Goal: Find specific page/section: Find specific page/section

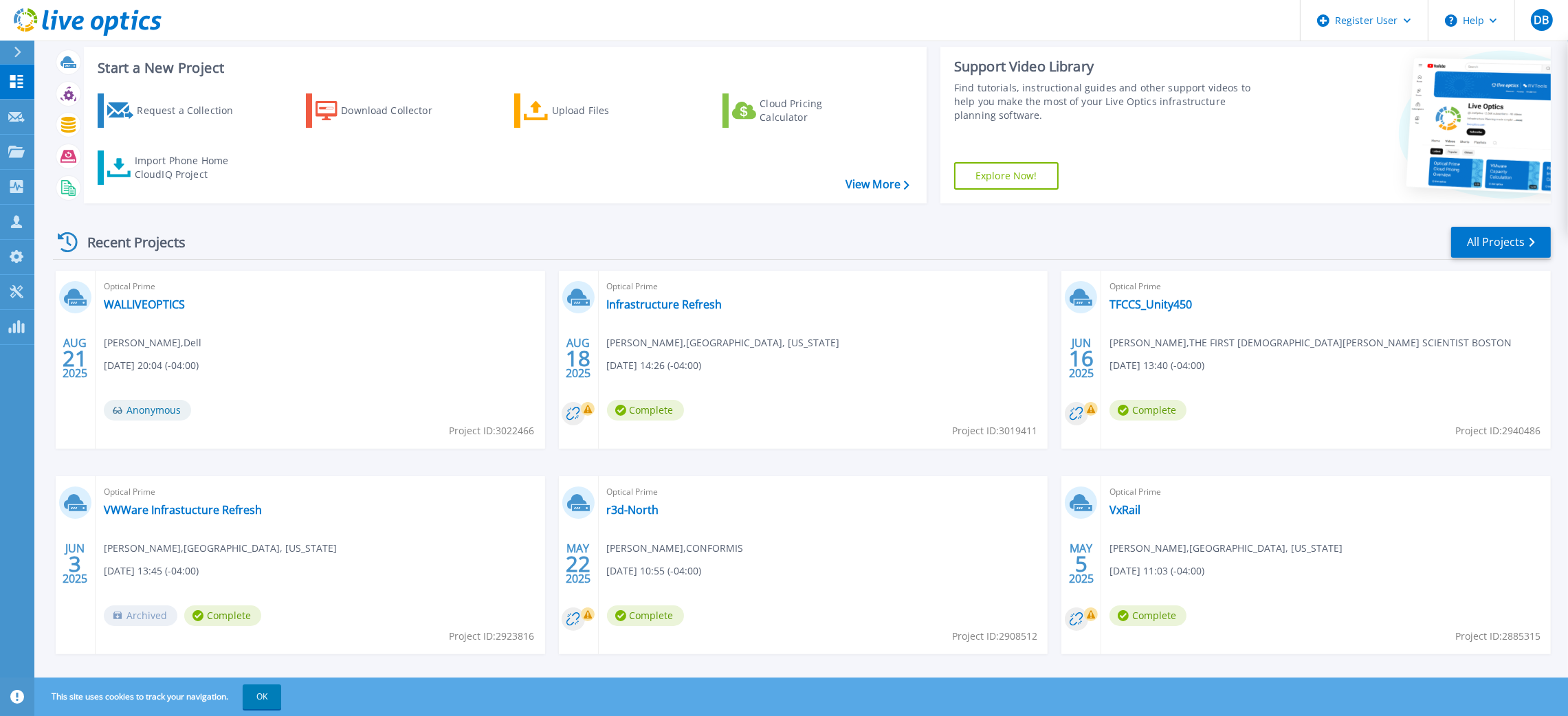
scroll to position [46, 0]
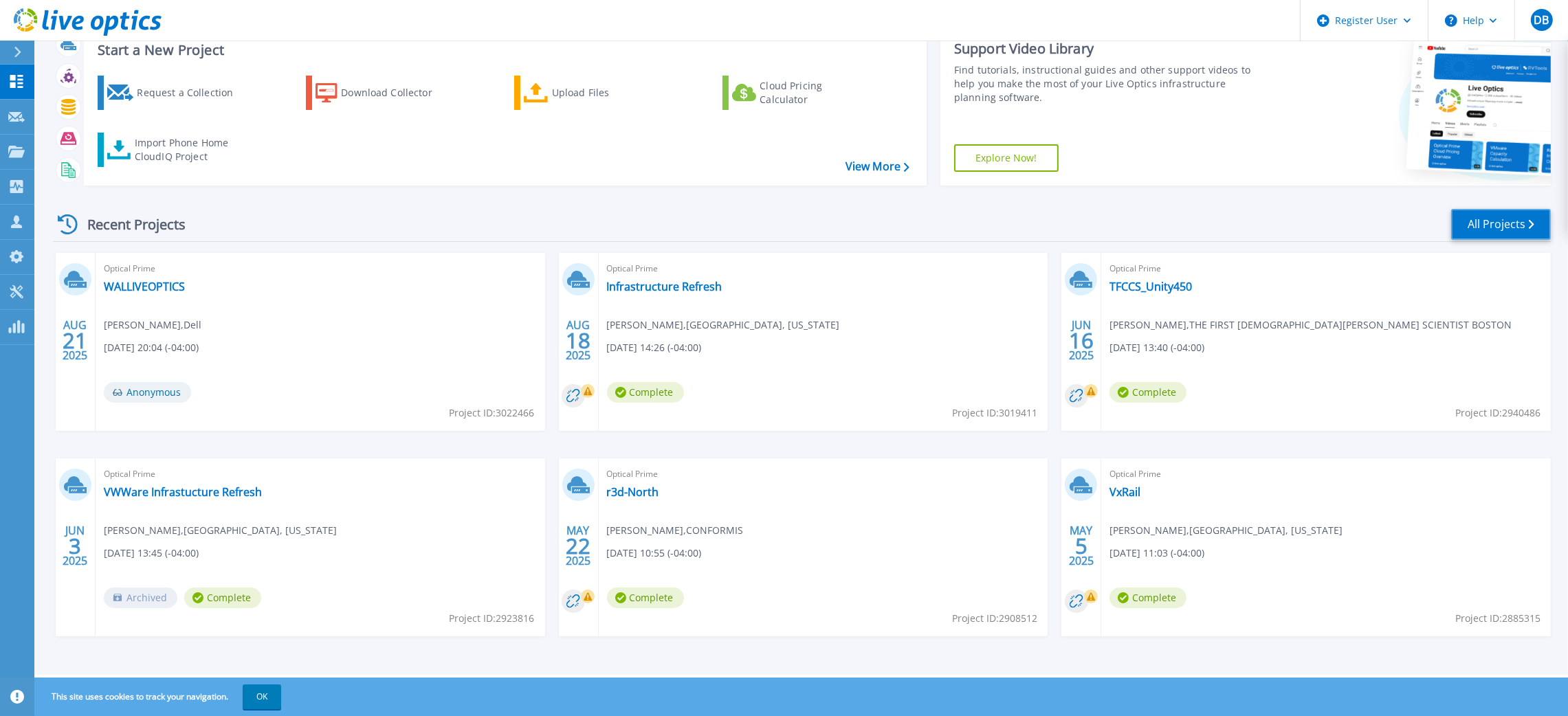
click at [1496, 227] on link "All Projects" at bounding box center [1501, 224] width 100 height 31
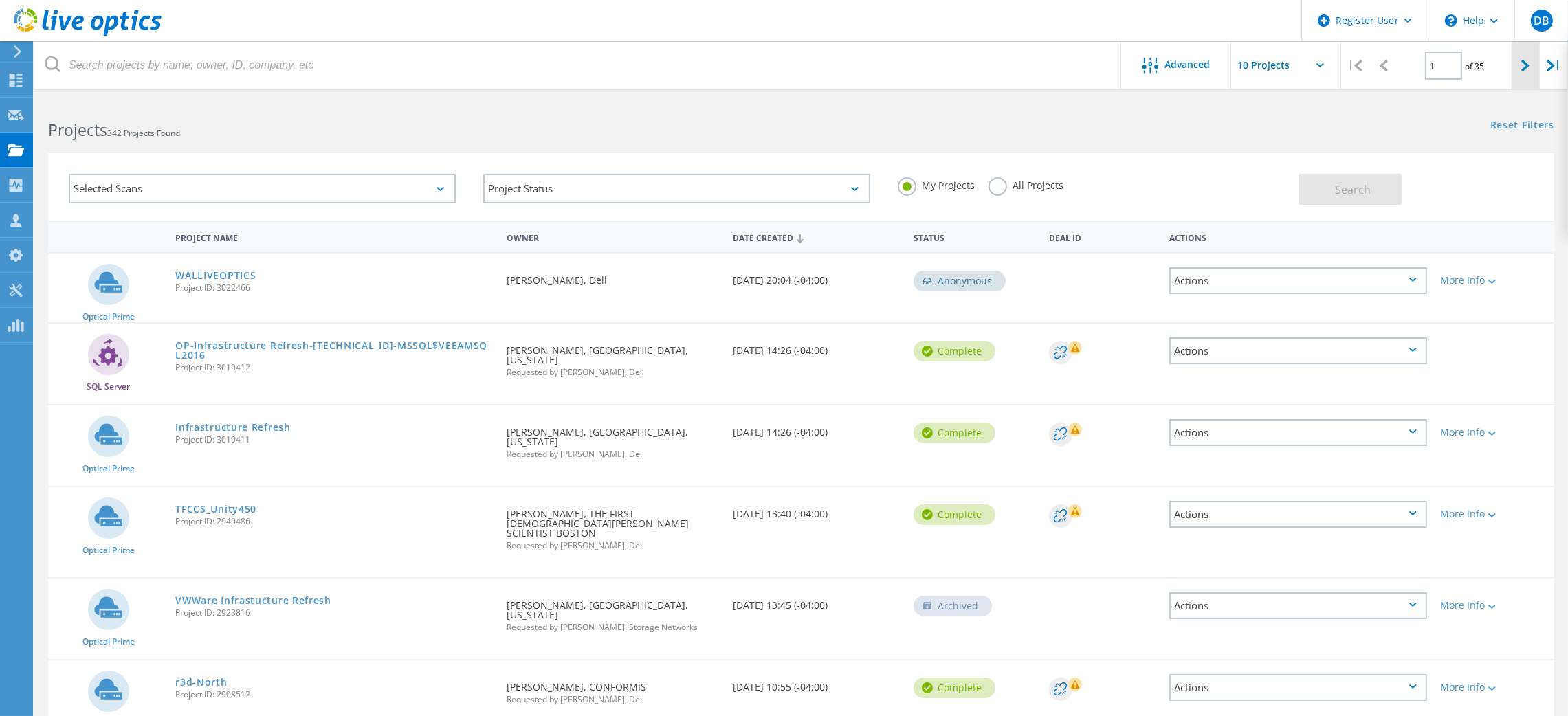
click at [1525, 61] on icon at bounding box center [1525, 66] width 8 height 12
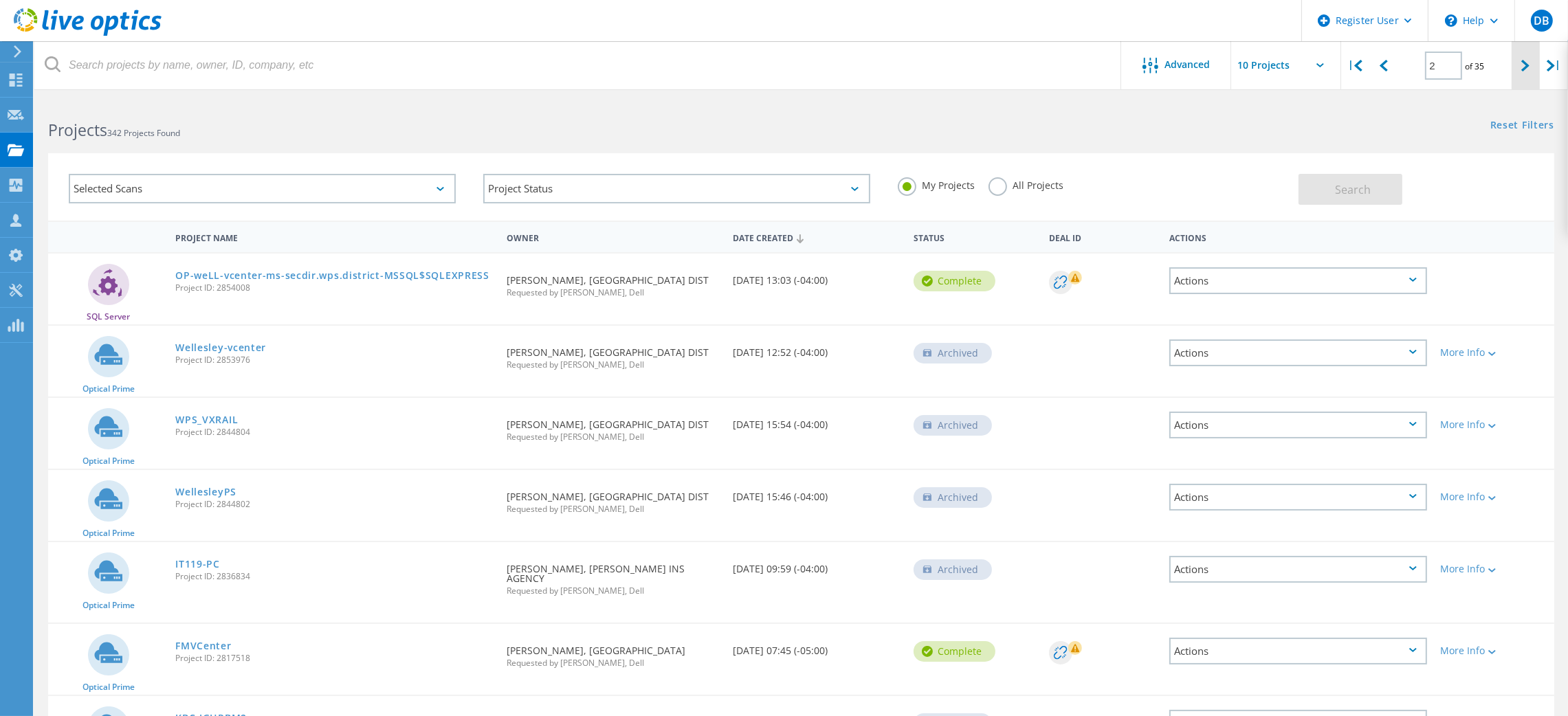
click at [1516, 65] on div at bounding box center [1525, 65] width 28 height 48
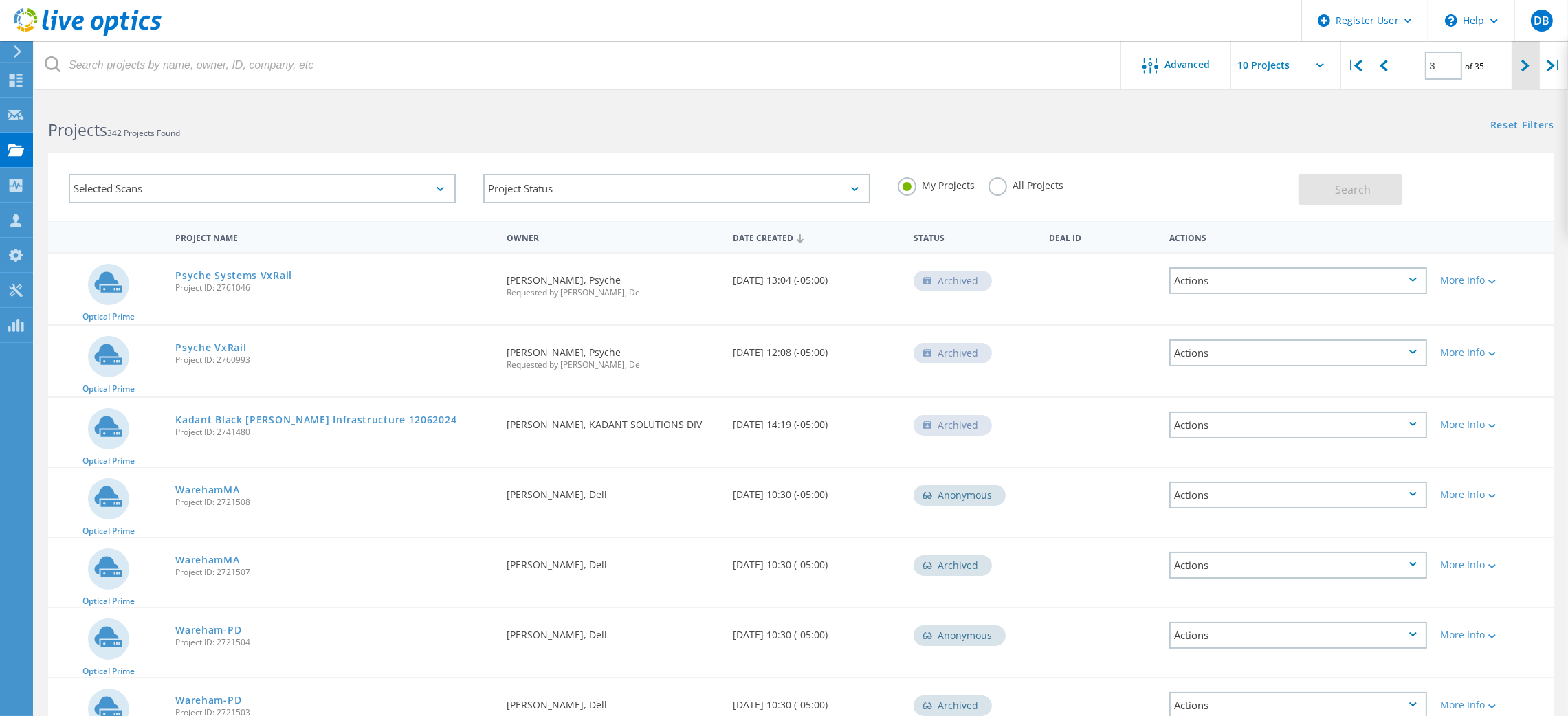
click at [1523, 69] on icon at bounding box center [1525, 66] width 8 height 12
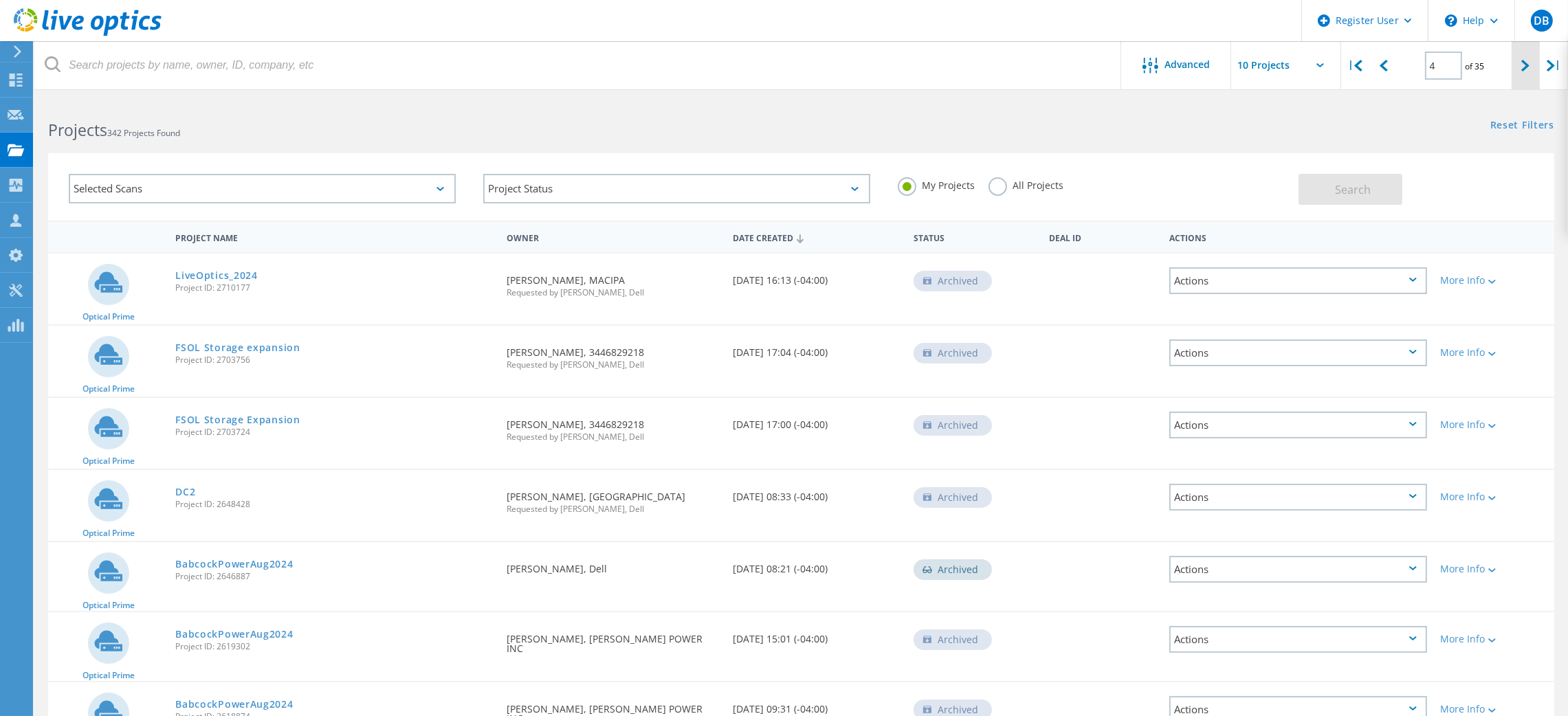
click at [1537, 64] on div at bounding box center [1525, 65] width 28 height 48
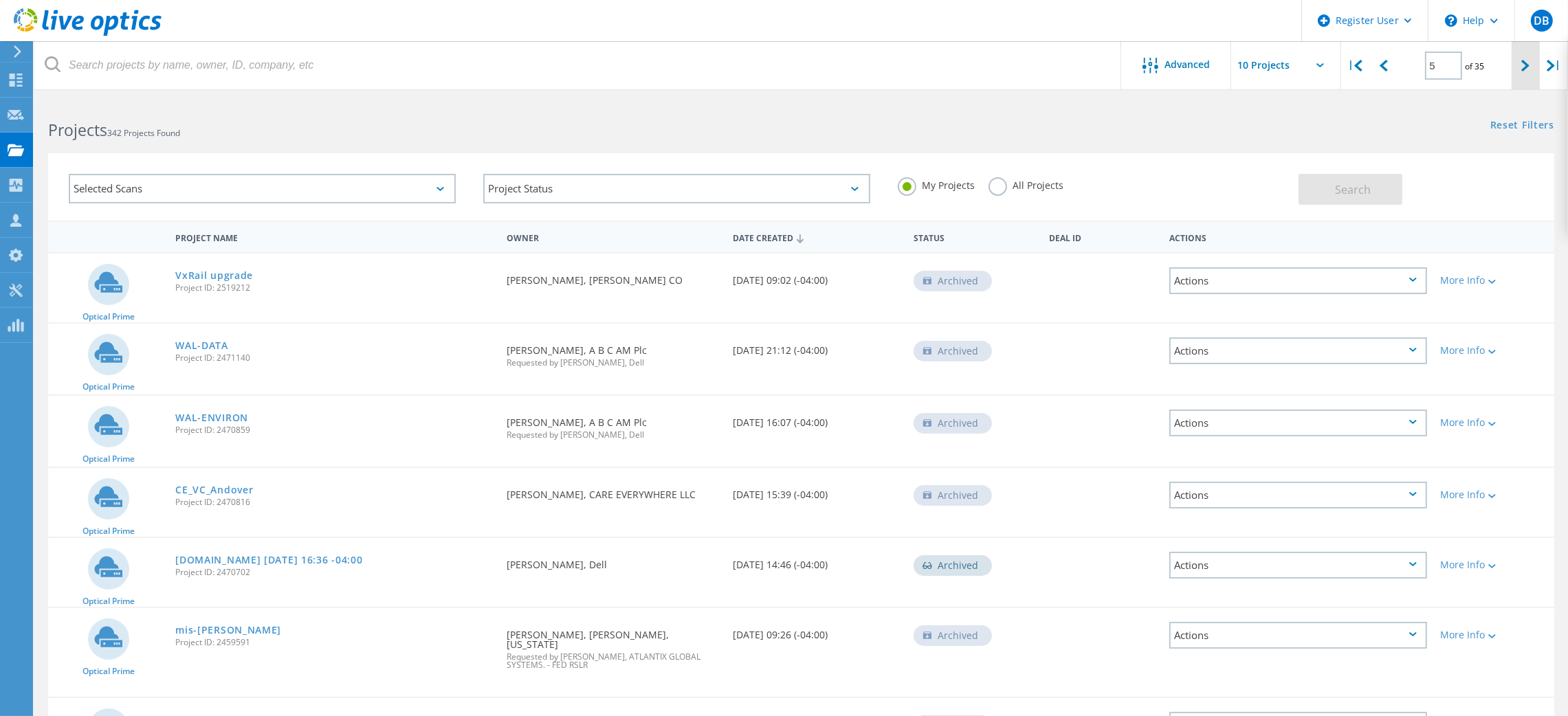
click at [1534, 69] on div at bounding box center [1525, 65] width 28 height 48
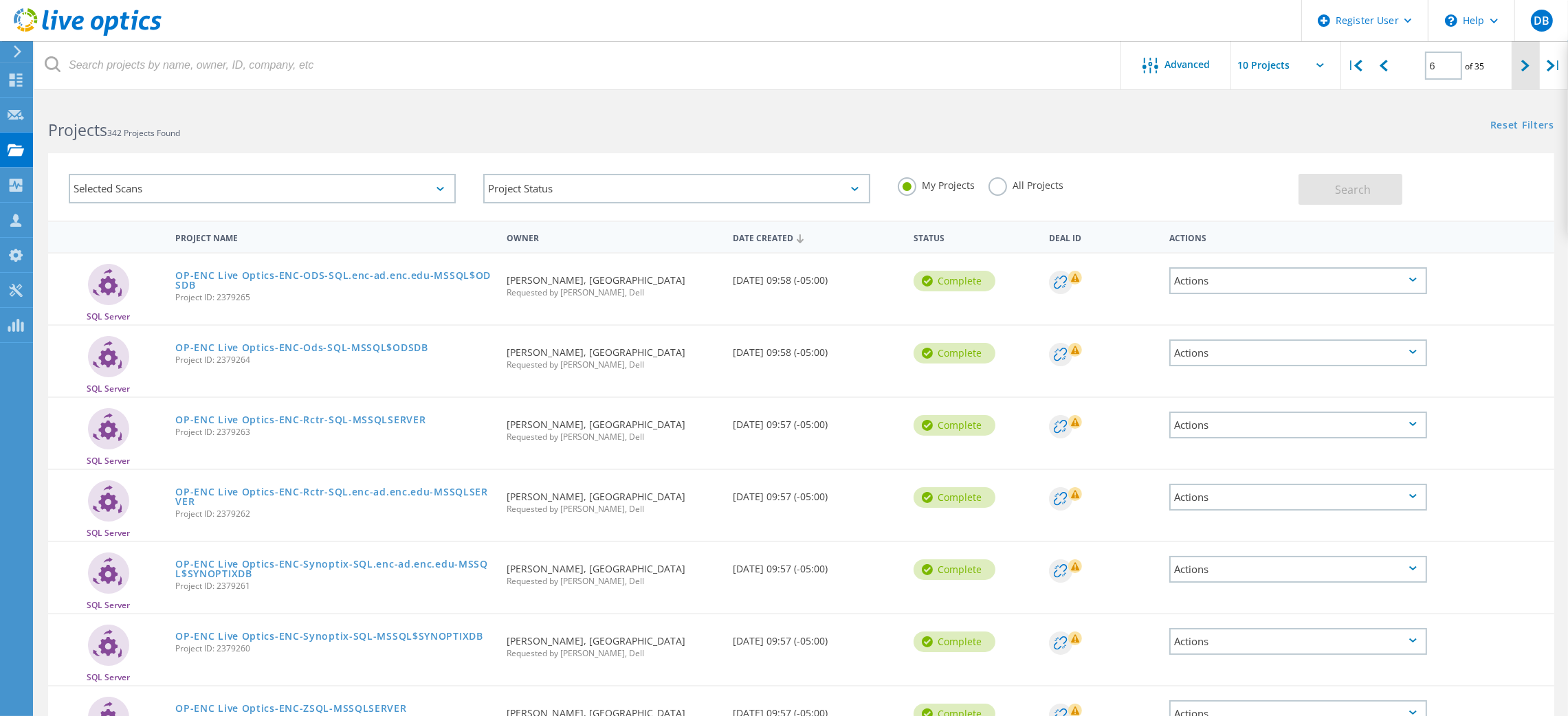
click at [1519, 67] on div at bounding box center [1525, 65] width 28 height 48
type input "7"
